Goal: Task Accomplishment & Management: Complete application form

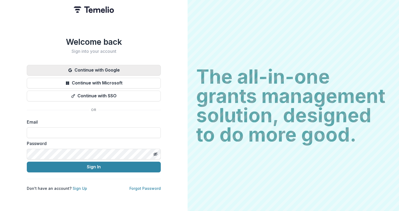
click at [114, 69] on button "Continue with Google" at bounding box center [94, 70] width 134 height 11
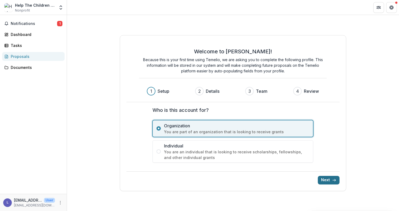
click at [334, 181] on icon "submit" at bounding box center [334, 180] width 4 height 4
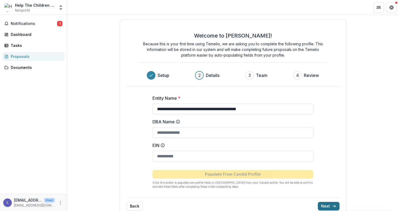
click at [327, 204] on button "Next" at bounding box center [329, 206] width 22 height 9
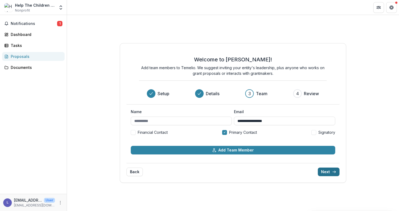
click at [326, 172] on button "Next" at bounding box center [329, 171] width 22 height 9
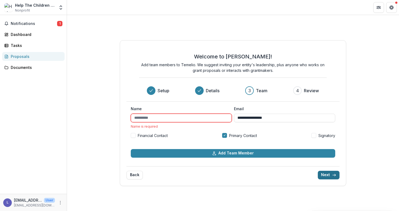
click at [326, 172] on button "Next" at bounding box center [329, 175] width 22 height 9
type input "********"
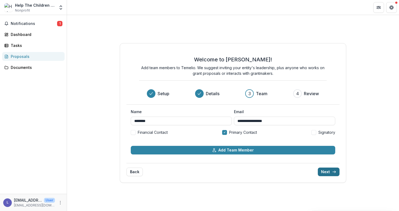
click at [331, 172] on button "Next" at bounding box center [329, 171] width 22 height 9
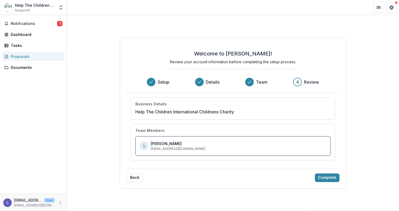
click at [331, 171] on div "Back Complete" at bounding box center [232, 175] width 213 height 13
click at [332, 177] on button "Complete" at bounding box center [327, 177] width 25 height 9
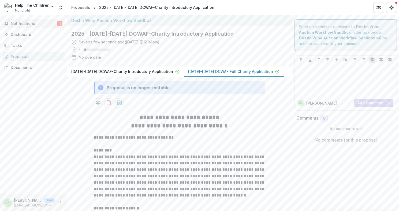
click at [29, 24] on span "Notifications" at bounding box center [34, 23] width 46 height 5
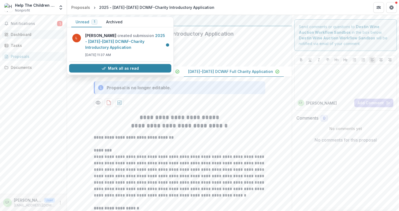
click at [31, 36] on div "Dashboard" at bounding box center [36, 35] width 50 height 6
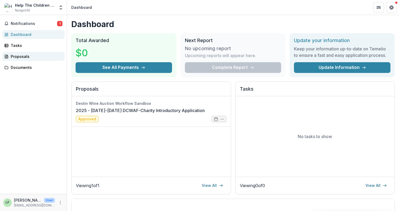
click at [20, 58] on div "Proposals" at bounding box center [36, 57] width 50 height 6
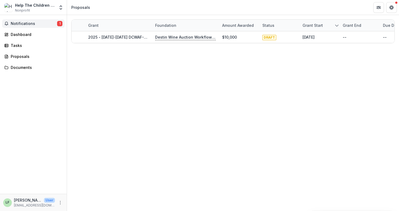
click at [25, 24] on span "Notifications" at bounding box center [34, 23] width 46 height 5
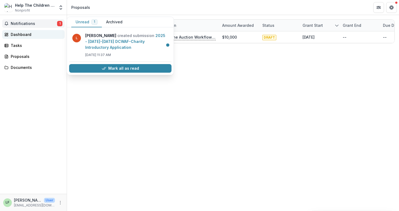
click at [25, 33] on div "Dashboard" at bounding box center [36, 35] width 50 height 6
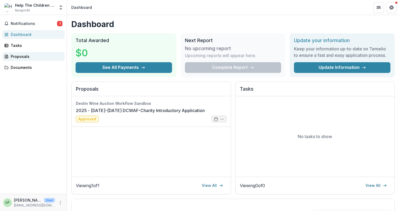
click at [36, 55] on div "Proposals" at bounding box center [36, 57] width 50 height 6
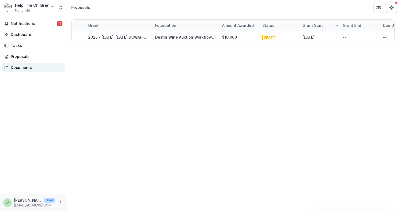
click at [21, 67] on div "Documents" at bounding box center [36, 68] width 50 height 6
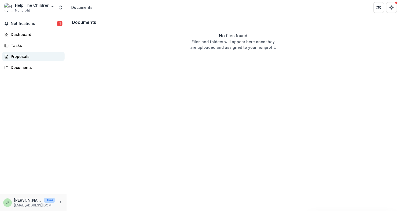
click at [21, 57] on div "Proposals" at bounding box center [36, 57] width 50 height 6
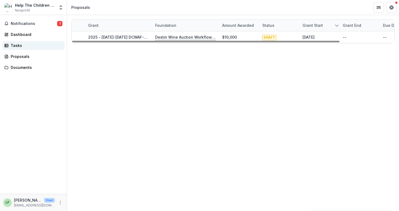
click at [18, 47] on div "Tasks" at bounding box center [36, 46] width 50 height 6
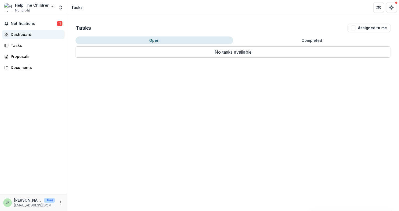
click at [23, 37] on link "Dashboard" at bounding box center [33, 34] width 62 height 9
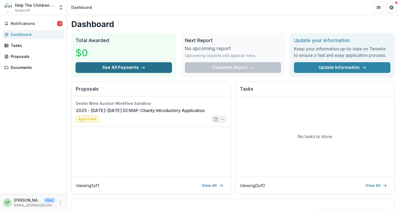
click at [127, 68] on button "See All Payments" at bounding box center [124, 67] width 96 height 11
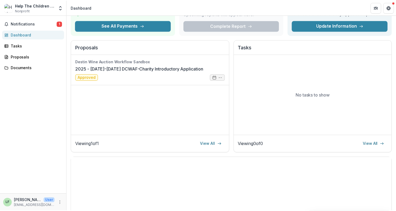
scroll to position [24, 0]
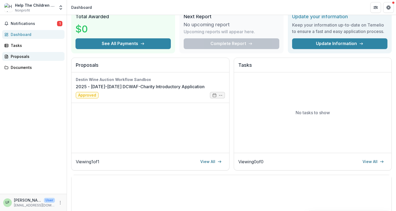
click at [27, 57] on div "Proposals" at bounding box center [36, 57] width 50 height 6
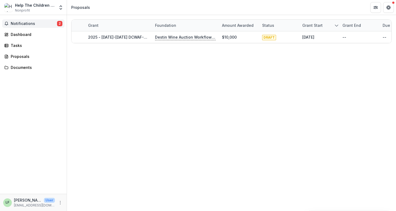
click at [26, 25] on span "Notifications" at bounding box center [34, 23] width 46 height 5
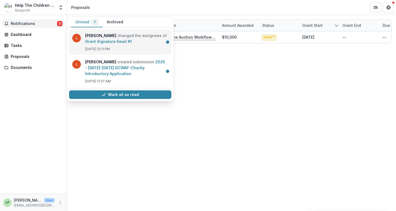
click at [103, 39] on link "Grant Signature Email #1" at bounding box center [108, 41] width 47 height 5
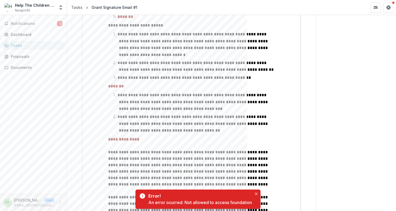
scroll to position [1705, 0]
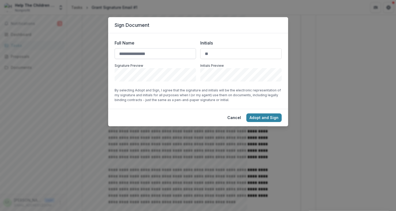
click at [162, 51] on input "Full Name" at bounding box center [155, 53] width 81 height 11
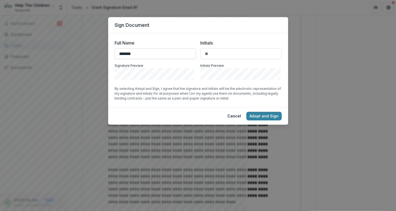
type input "*******"
type input "**"
click at [273, 116] on button "Adopt and Sign" at bounding box center [263, 116] width 35 height 9
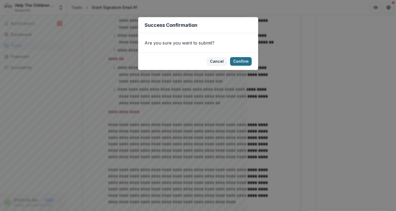
click at [238, 63] on button "Confirm" at bounding box center [241, 61] width 22 height 9
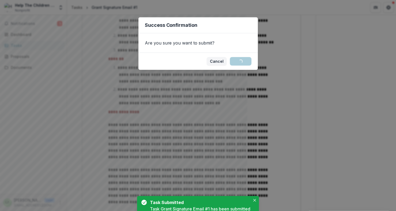
scroll to position [0, 0]
